Goal: Communication & Community: Answer question/provide support

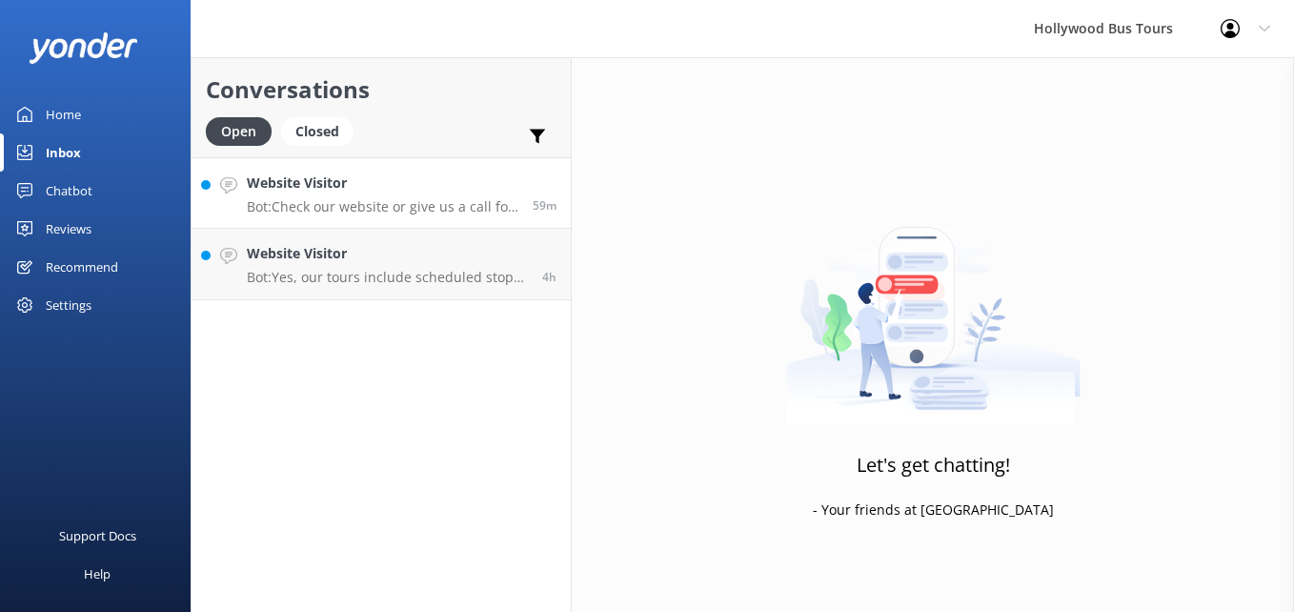
click at [432, 214] on p "Bot: Check our website or give us a call for deals and discounts!" at bounding box center [383, 206] width 272 height 17
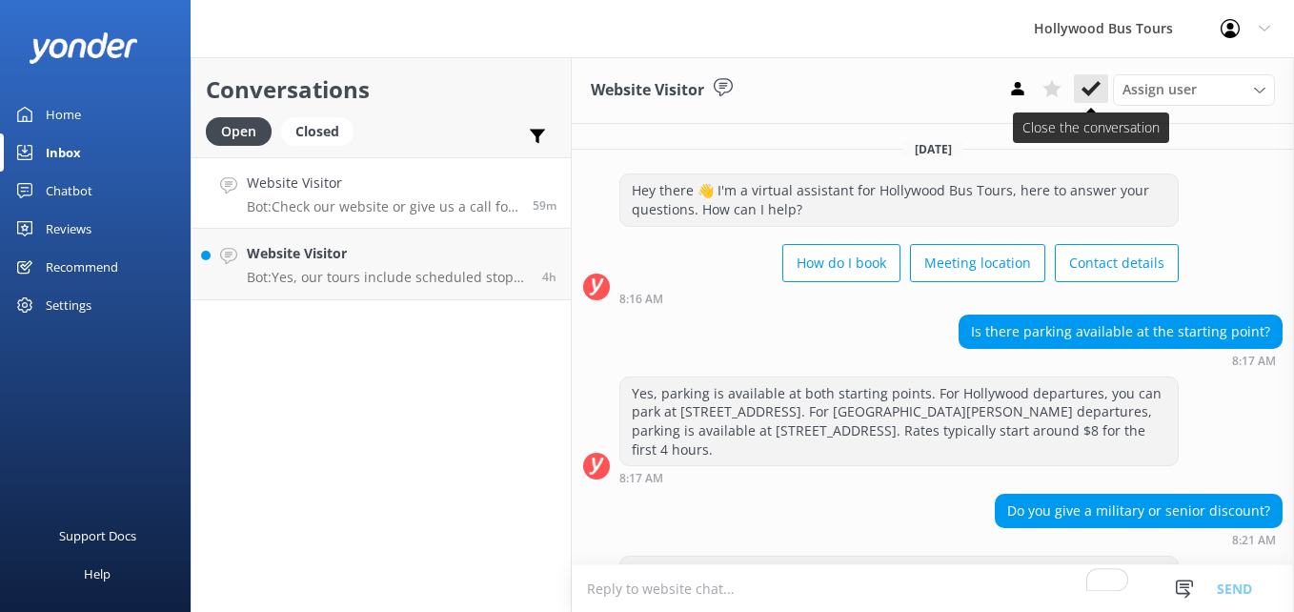
click at [1098, 85] on use at bounding box center [1091, 88] width 19 height 15
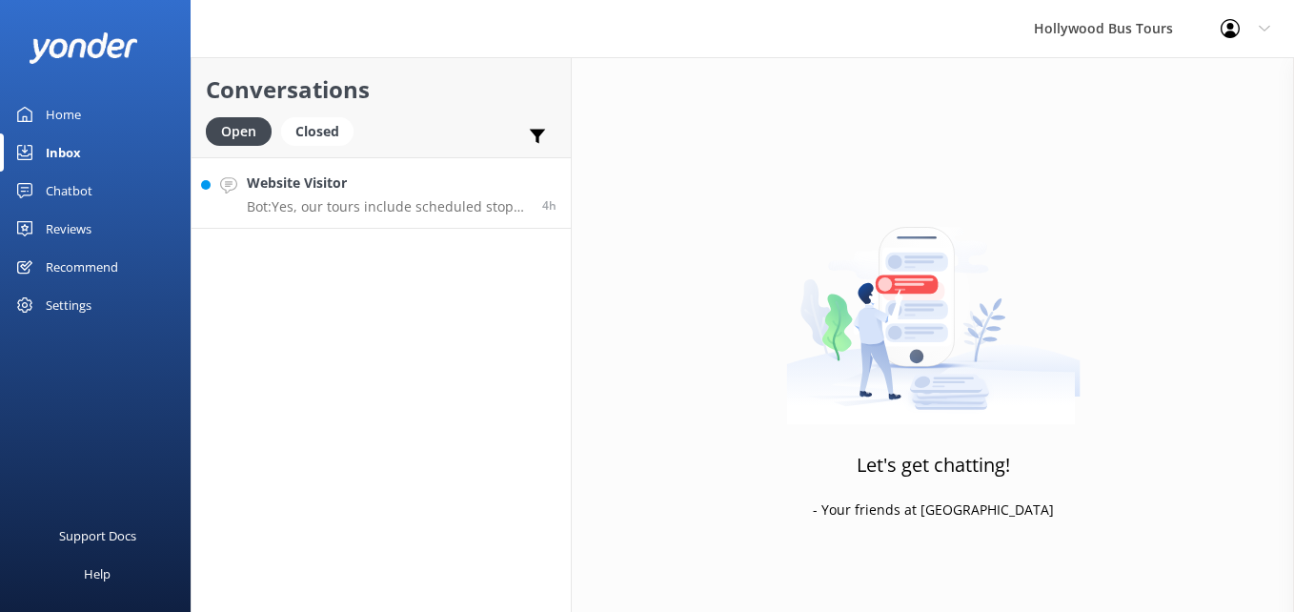
click at [432, 186] on h4 "Website Visitor" at bounding box center [387, 183] width 281 height 21
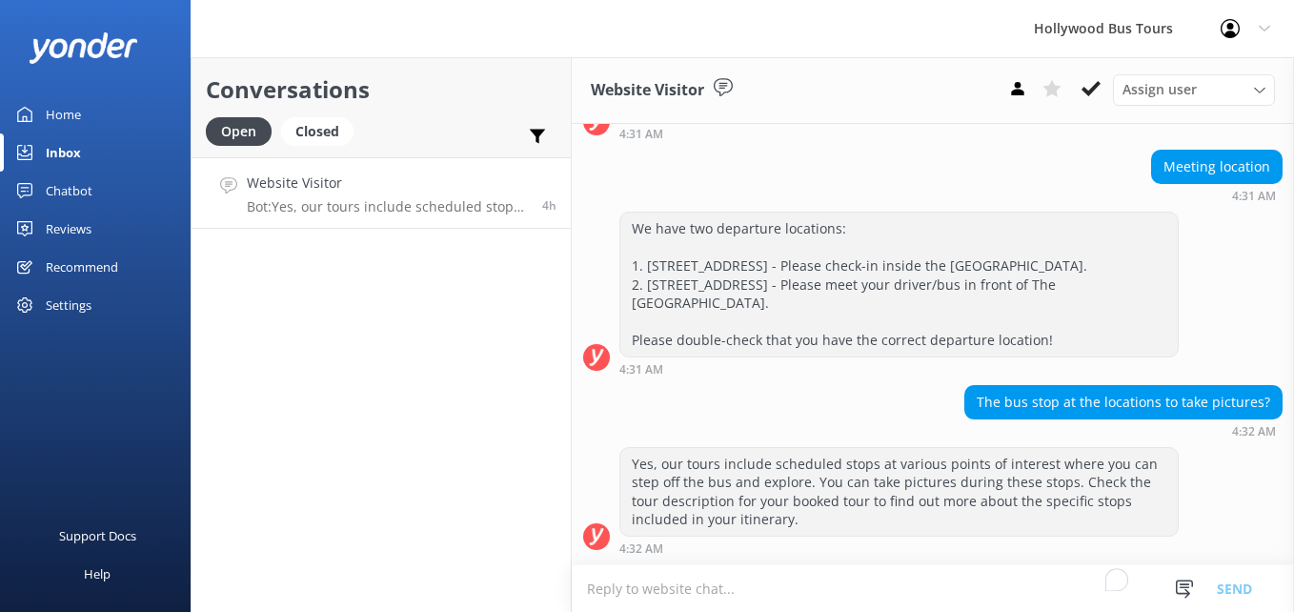
scroll to position [183, 0]
click at [1099, 74] on button at bounding box center [1091, 88] width 34 height 29
